Goal: Task Accomplishment & Management: Use online tool/utility

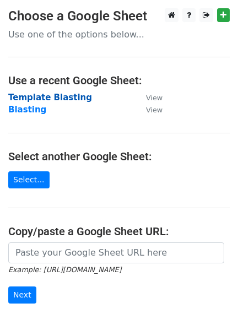
click at [68, 93] on strong "Template Blasting" at bounding box center [50, 98] width 84 height 10
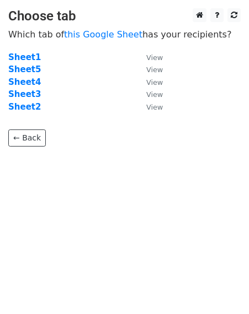
click at [29, 72] on strong "Sheet5" at bounding box center [24, 70] width 33 height 10
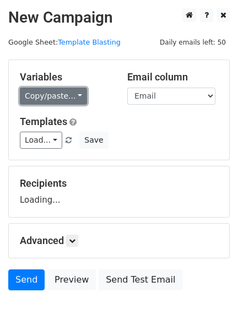
click at [64, 97] on link "Copy/paste..." at bounding box center [53, 96] width 67 height 17
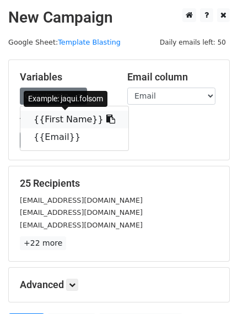
click at [58, 119] on link "{{First Name}}" at bounding box center [74, 120] width 108 height 18
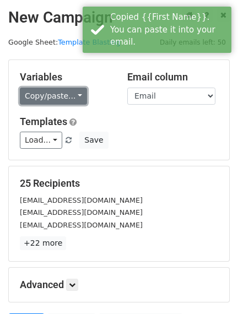
click at [73, 95] on link "Copy/paste..." at bounding box center [53, 96] width 67 height 17
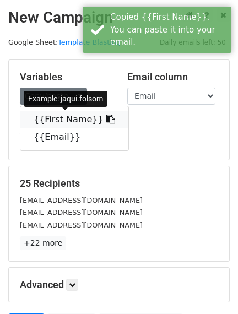
click at [98, 116] on link "{{First Name}}" at bounding box center [74, 120] width 108 height 18
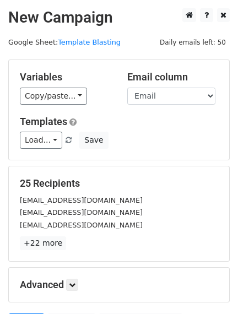
scroll to position [114, 0]
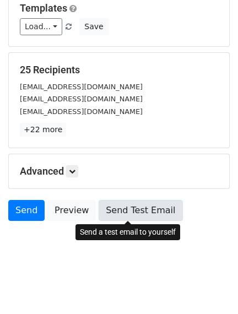
click at [146, 205] on link "Send Test Email" at bounding box center [141, 210] width 84 height 21
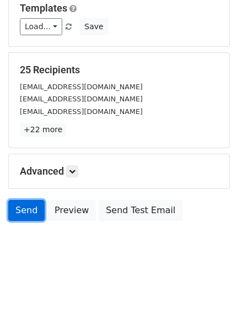
click at [28, 206] on link "Send" at bounding box center [26, 210] width 36 height 21
